Goal: Information Seeking & Learning: Check status

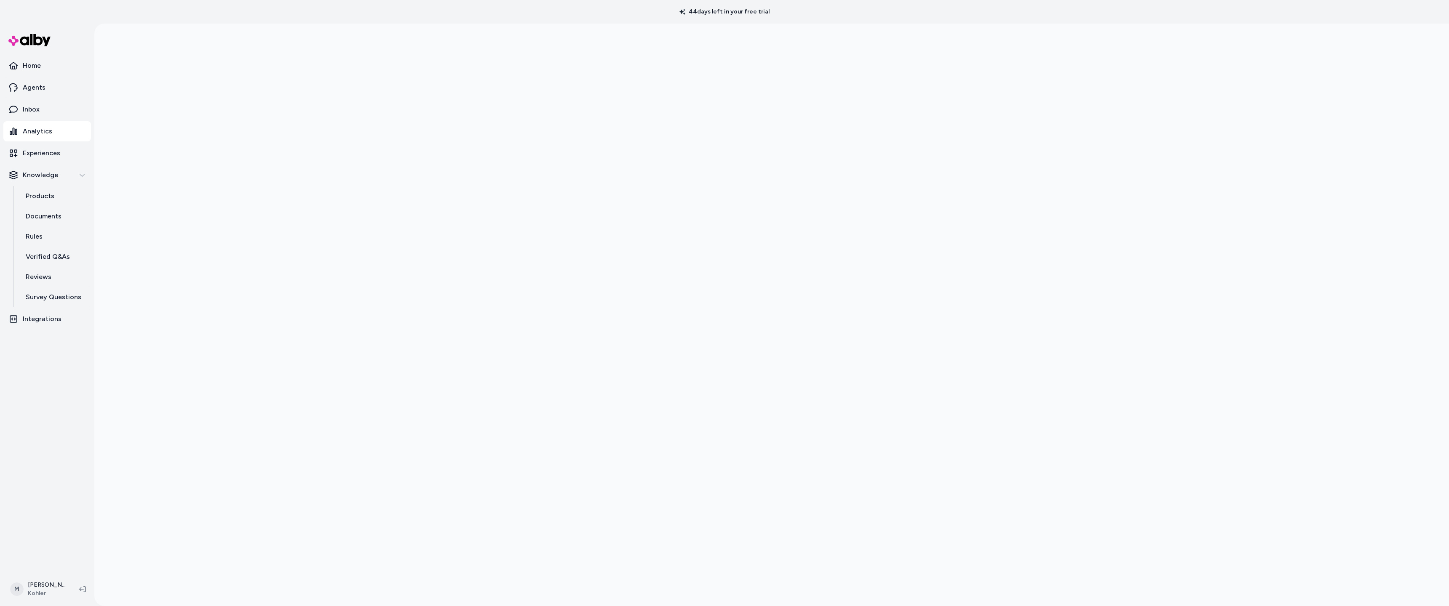
scroll to position [1, 0]
click at [1242, 266] on div at bounding box center [771, 325] width 1354 height 606
click at [21, 64] on link "Home" at bounding box center [47, 66] width 88 height 20
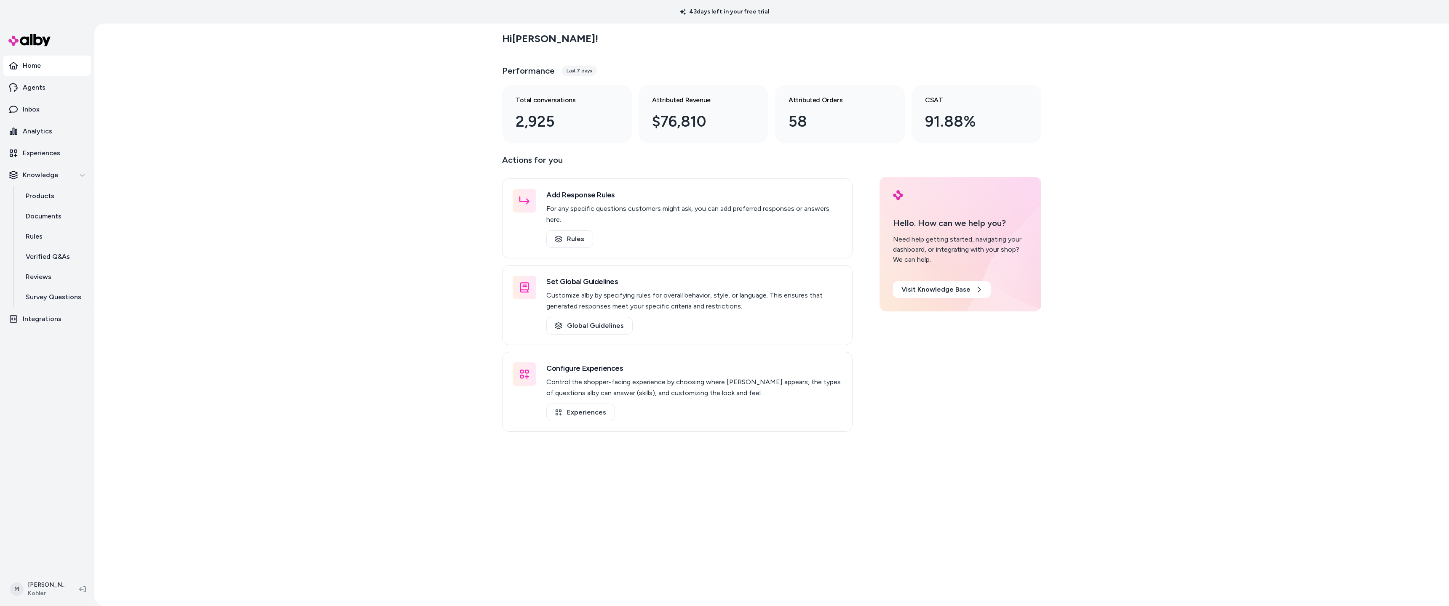
click at [582, 69] on div "Last 7 days" at bounding box center [578, 71] width 35 height 10
click at [1117, 153] on div "Hi [PERSON_NAME] ! Performance Last 7 days Total conversations 2,925 Attributed…" at bounding box center [771, 315] width 1354 height 583
click at [439, 103] on div "Hi [PERSON_NAME] ! Performance Last 7 days Total conversations 2,925 Attributed…" at bounding box center [771, 315] width 1354 height 583
click at [582, 71] on div "Last 7 days" at bounding box center [578, 71] width 35 height 10
click at [29, 131] on p "Analytics" at bounding box center [37, 131] width 29 height 10
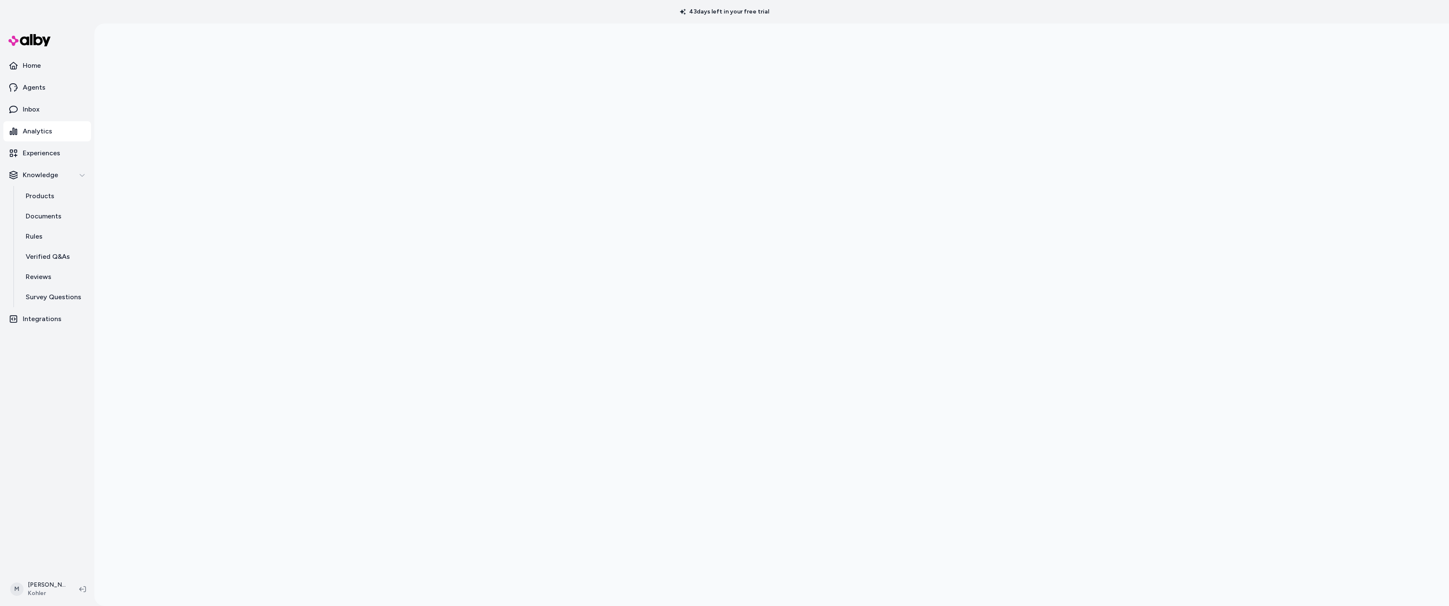
scroll to position [24, 0]
click at [1074, 434] on div at bounding box center [771, 303] width 1354 height 606
